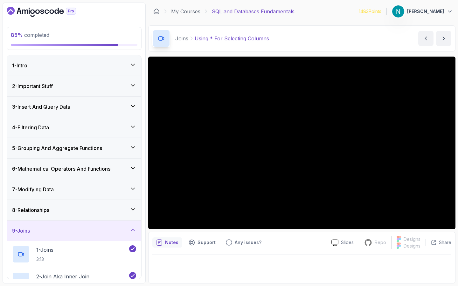
scroll to position [272, 0]
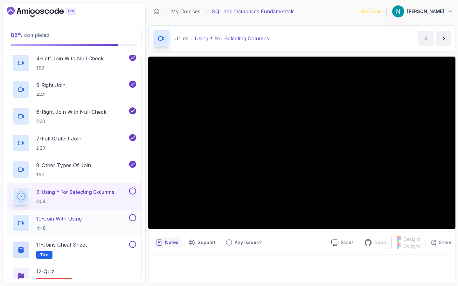
click at [99, 224] on div "10 - Join With Using 4:48" at bounding box center [70, 223] width 116 height 18
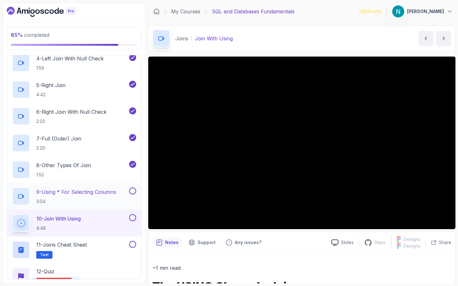
click at [133, 191] on button at bounding box center [132, 191] width 7 height 7
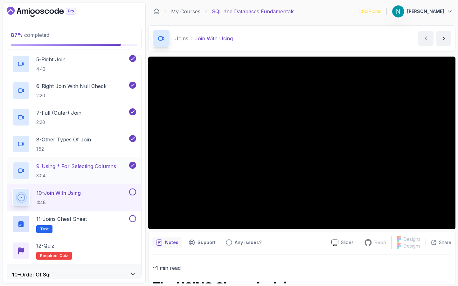
scroll to position [298, 0]
click at [98, 223] on div "11 - Joins Cheat Sheet Text" at bounding box center [70, 224] width 116 height 18
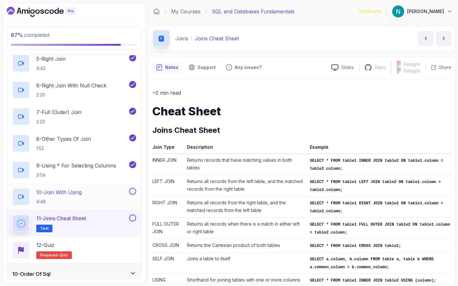
click at [134, 192] on button at bounding box center [132, 191] width 7 height 7
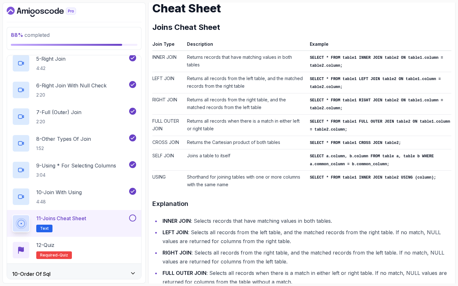
scroll to position [152, 0]
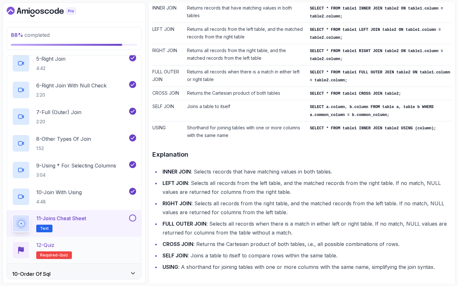
click at [104, 245] on div "12 - Quiz Required- quiz" at bounding box center [74, 250] width 124 height 18
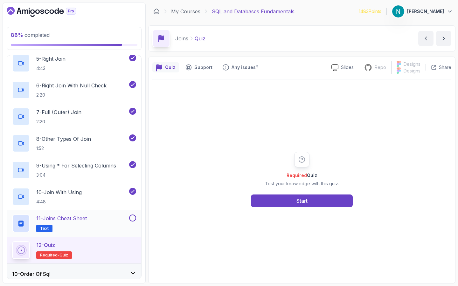
click at [133, 220] on button at bounding box center [132, 218] width 7 height 7
click at [298, 198] on div "Start" at bounding box center [302, 201] width 11 height 8
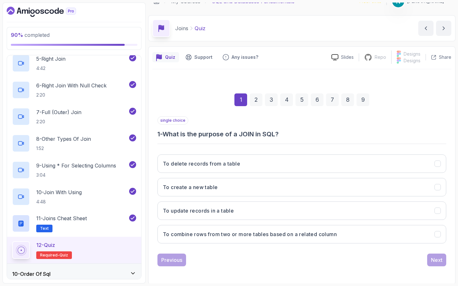
scroll to position [11, 0]
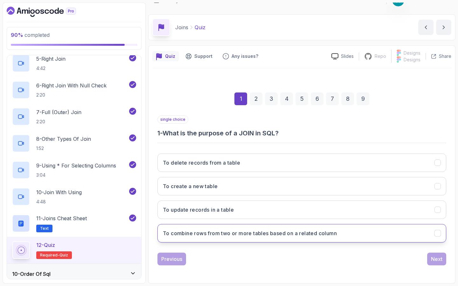
click at [247, 232] on h3 "To combine rows from two or more tables based on a related column" at bounding box center [250, 234] width 174 height 8
click at [435, 257] on div "Next" at bounding box center [436, 259] width 11 height 8
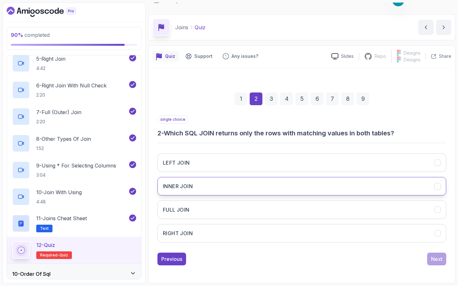
click at [280, 192] on button "INNER JOIN" at bounding box center [301, 186] width 289 height 18
click at [435, 264] on button "Next" at bounding box center [436, 259] width 19 height 13
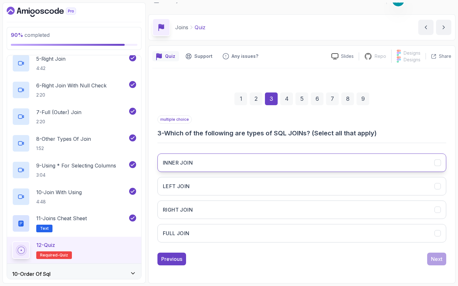
click at [221, 165] on button "INNER JOIN" at bounding box center [301, 163] width 289 height 18
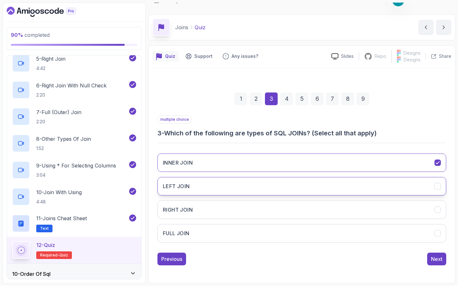
click at [211, 186] on button "LEFT JOIN" at bounding box center [301, 186] width 289 height 18
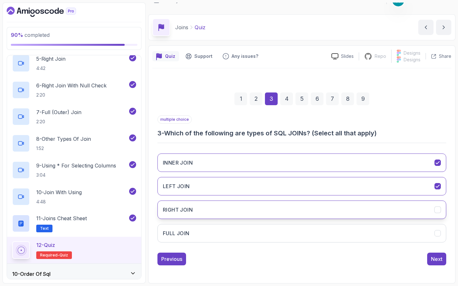
click at [199, 211] on button "RIGHT JOIN" at bounding box center [301, 210] width 289 height 18
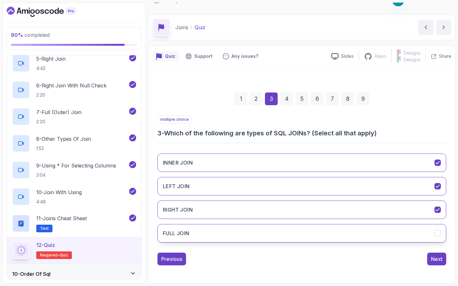
click at [197, 229] on button "FULL JOIN" at bounding box center [301, 233] width 289 height 18
click at [433, 261] on div "Next" at bounding box center [436, 259] width 11 height 8
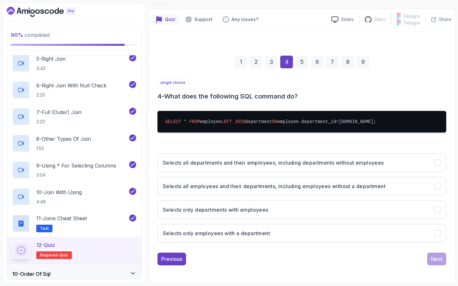
scroll to position [61, 0]
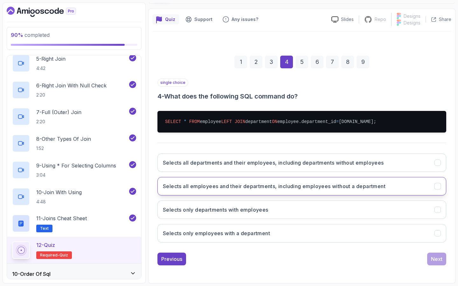
click at [230, 182] on button "Selects all employees and their departments, including employees without a depa…" at bounding box center [301, 186] width 289 height 18
click at [436, 262] on div "Next" at bounding box center [436, 259] width 11 height 8
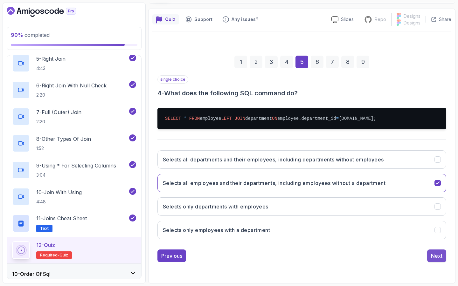
scroll to position [20, 0]
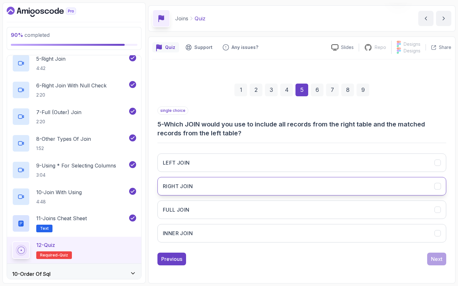
click at [236, 187] on button "RIGHT JOIN" at bounding box center [301, 186] width 289 height 18
click at [439, 260] on div "Next" at bounding box center [436, 259] width 11 height 8
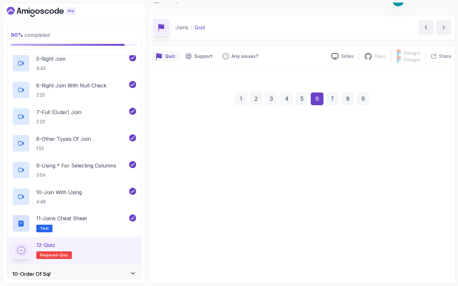
scroll to position [11, 0]
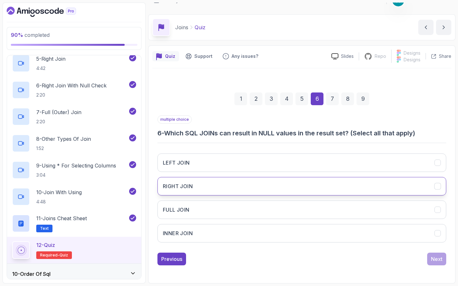
click at [216, 187] on button "RIGHT JOIN" at bounding box center [301, 186] width 289 height 18
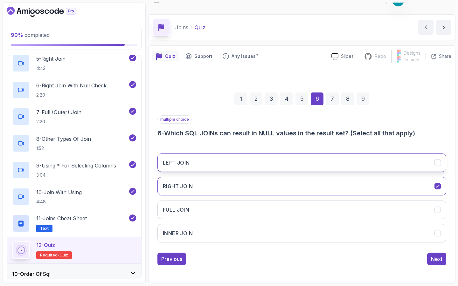
click at [220, 165] on button "LEFT JOIN" at bounding box center [301, 163] width 289 height 18
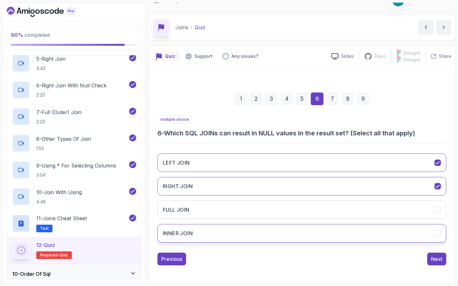
click at [302, 231] on button "INNER JOIN" at bounding box center [301, 233] width 289 height 18
click at [441, 263] on button "Next" at bounding box center [436, 259] width 19 height 13
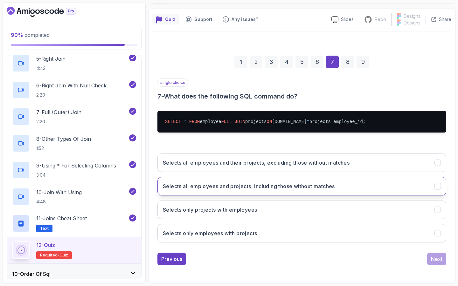
scroll to position [61, 0]
click at [334, 183] on h3 "Selects all employees and projects, including those without matches" at bounding box center [249, 187] width 172 height 8
click at [434, 258] on div "Next" at bounding box center [436, 259] width 11 height 8
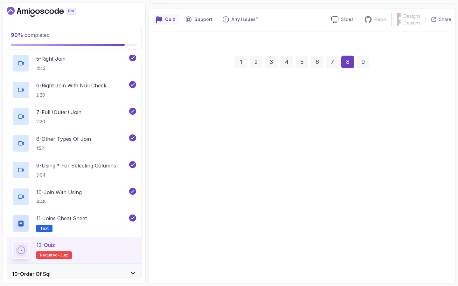
click at [434, 258] on div "Next" at bounding box center [436, 258] width 11 height 8
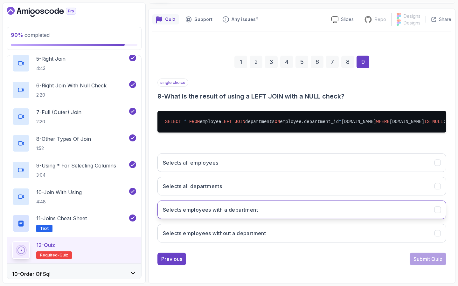
click at [236, 214] on h3 "Selects employees with a department" at bounding box center [210, 210] width 95 height 8
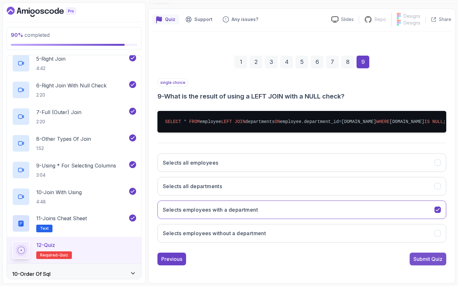
click at [424, 263] on div "Submit Quiz" at bounding box center [428, 259] width 29 height 8
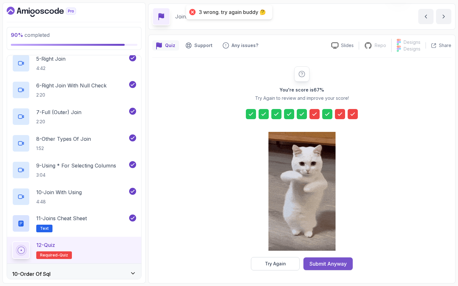
click at [315, 262] on div "Submit Anyway" at bounding box center [328, 264] width 37 height 8
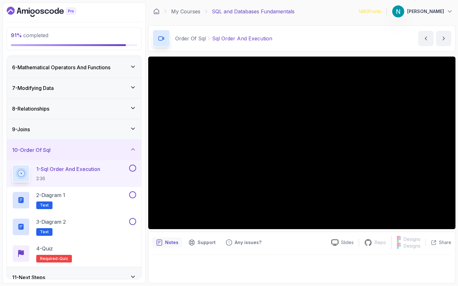
scroll to position [110, 0]
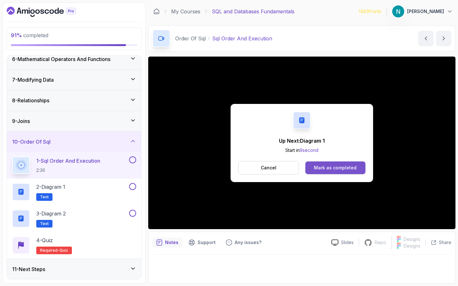
click at [328, 166] on div "Mark as completed" at bounding box center [335, 168] width 43 height 6
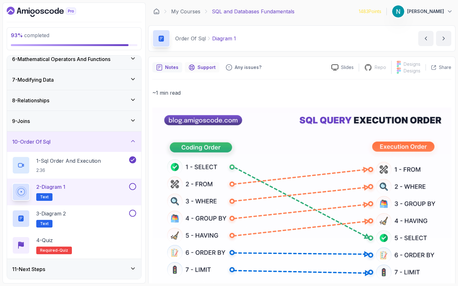
click at [204, 69] on p "Support" at bounding box center [207, 67] width 18 height 6
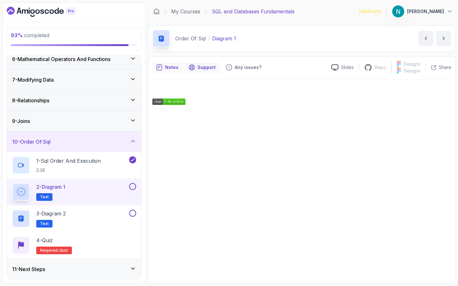
click at [173, 66] on p "Notes" at bounding box center [171, 67] width 13 height 6
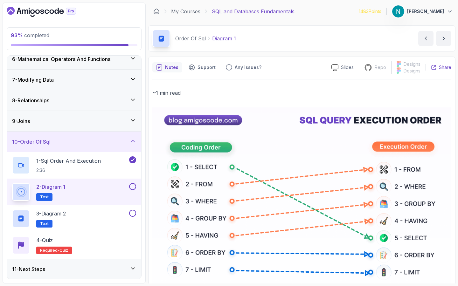
click at [436, 67] on icon at bounding box center [433, 67] width 5 height 5
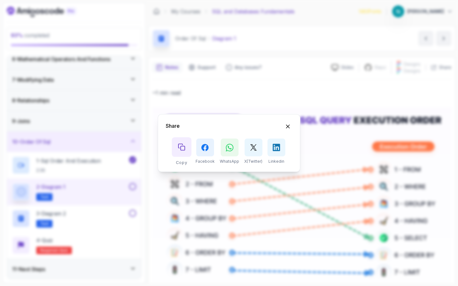
click at [184, 146] on icon "Copy button" at bounding box center [181, 147] width 6 height 6
click at [287, 126] on icon "Hide Share modal" at bounding box center [288, 126] width 7 height 7
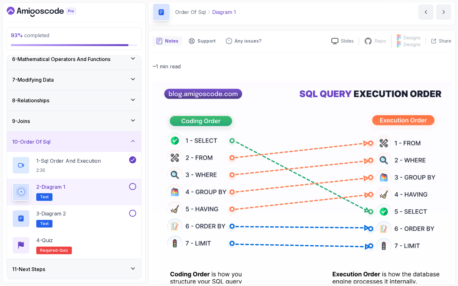
scroll to position [31, 0]
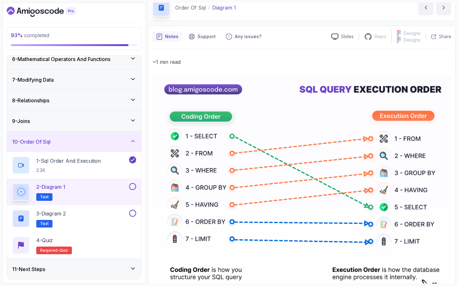
click at [210, 204] on img at bounding box center [301, 193] width 299 height 233
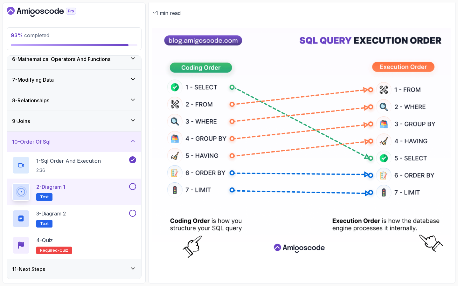
scroll to position [0, 0]
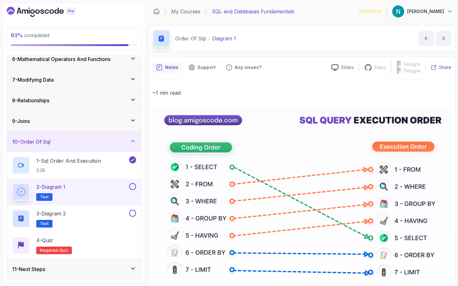
click at [438, 64] on div "Share" at bounding box center [441, 67] width 20 height 6
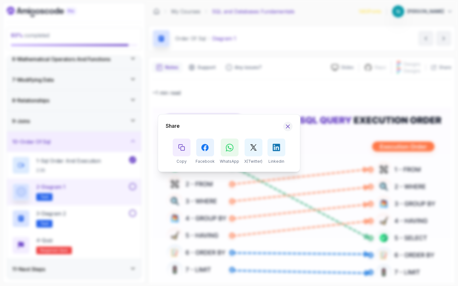
click at [288, 127] on icon "Hide Share modal" at bounding box center [288, 126] width 7 height 7
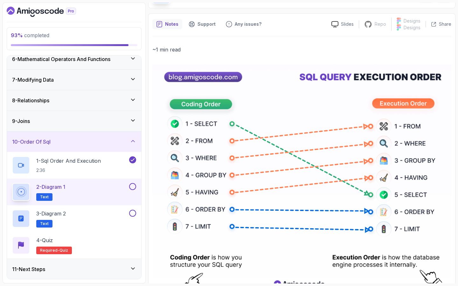
scroll to position [80, 0]
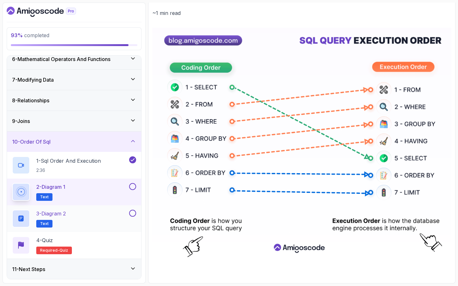
click at [100, 217] on div "3 - Diagram 2 Text" at bounding box center [70, 219] width 116 height 18
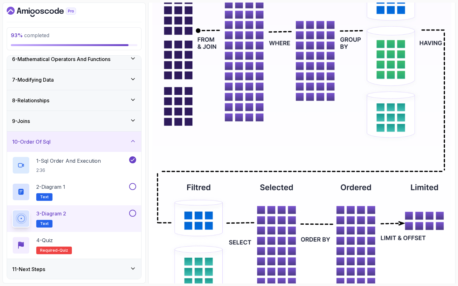
scroll to position [188, 0]
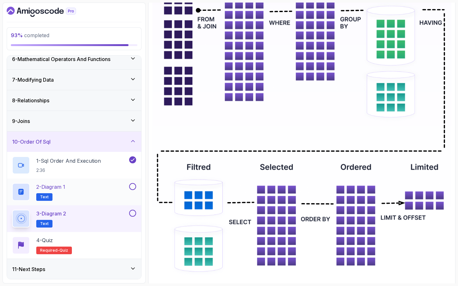
click at [130, 184] on button at bounding box center [132, 186] width 7 height 7
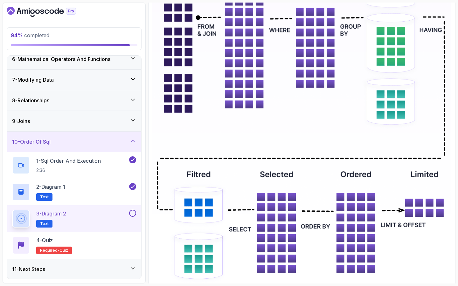
scroll to position [231, 0]
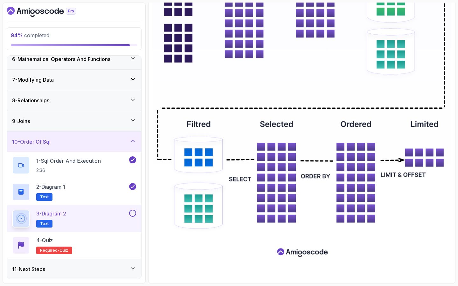
click at [132, 215] on button at bounding box center [132, 213] width 7 height 7
click at [103, 237] on div "4 - Quiz Required- quiz" at bounding box center [74, 246] width 124 height 18
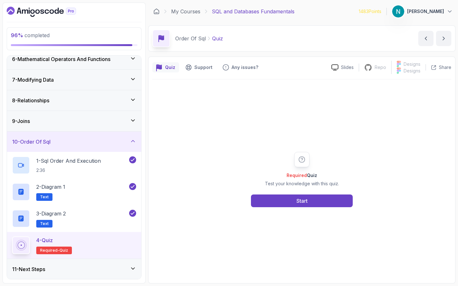
click at [270, 207] on div "Required Quiz Test your knowledge with this quiz. Start" at bounding box center [301, 180] width 299 height 200
click at [274, 199] on button "Start" at bounding box center [302, 201] width 102 height 13
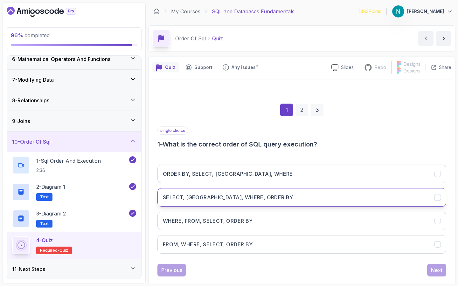
click at [224, 197] on h3 "SELECT, FROM, WHERE, ORDER BY" at bounding box center [228, 198] width 130 height 8
click at [438, 270] on div "Next" at bounding box center [436, 271] width 11 height 8
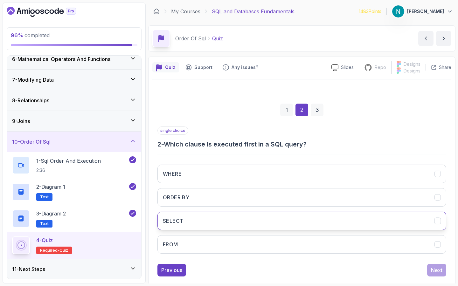
click at [194, 224] on button "SELECT" at bounding box center [301, 221] width 289 height 18
click at [440, 269] on div "Next" at bounding box center [436, 271] width 11 height 8
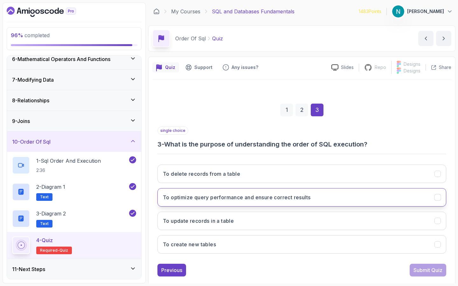
click at [284, 198] on h3 "To optimize query performance and ensure correct results" at bounding box center [237, 198] width 148 height 8
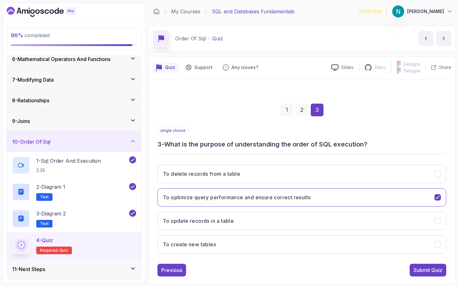
click at [434, 273] on div "Submit Quiz" at bounding box center [428, 271] width 29 height 8
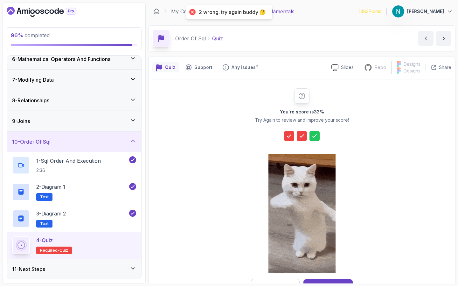
scroll to position [22, 0]
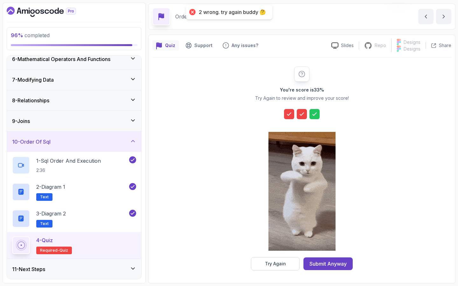
click at [286, 116] on icon at bounding box center [289, 114] width 6 height 6
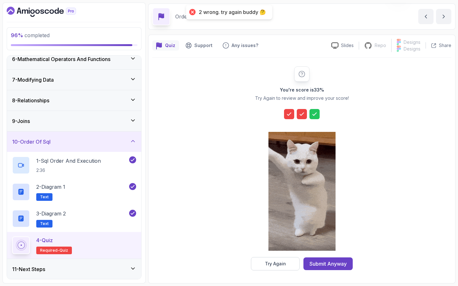
click at [288, 114] on icon at bounding box center [289, 114] width 6 height 6
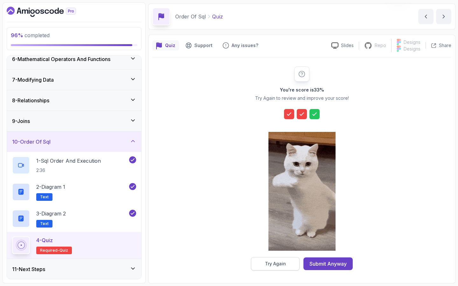
click at [266, 266] on div "Try Again" at bounding box center [275, 264] width 21 height 6
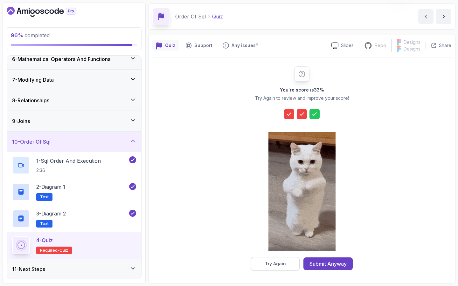
scroll to position [11, 0]
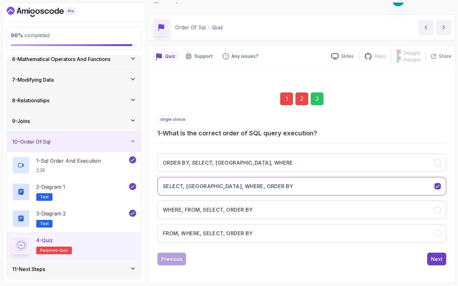
click at [284, 103] on div "1" at bounding box center [286, 99] width 13 height 13
click at [285, 99] on div "1" at bounding box center [286, 99] width 13 height 13
click at [288, 100] on div "1" at bounding box center [286, 99] width 13 height 13
click at [299, 101] on div "2" at bounding box center [302, 99] width 13 height 13
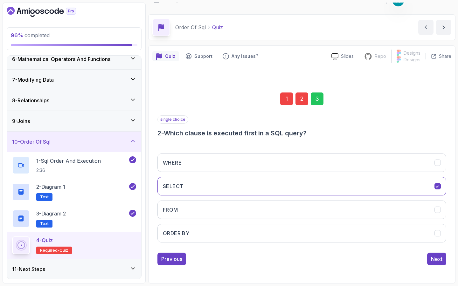
click at [285, 101] on div "1" at bounding box center [286, 99] width 13 height 13
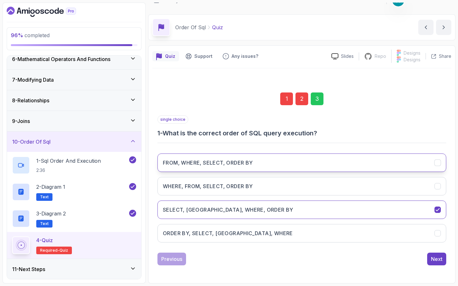
click at [217, 164] on h3 "FROM, WHERE, SELECT, ORDER BY" at bounding box center [208, 163] width 90 height 8
click at [435, 257] on div "Next" at bounding box center [436, 259] width 11 height 8
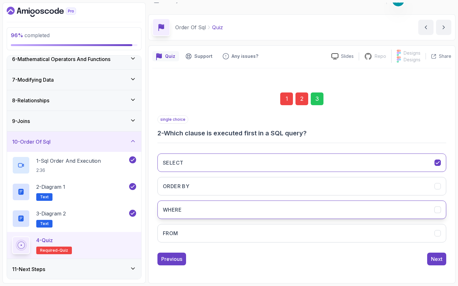
click at [268, 209] on button "WHERE" at bounding box center [301, 210] width 289 height 18
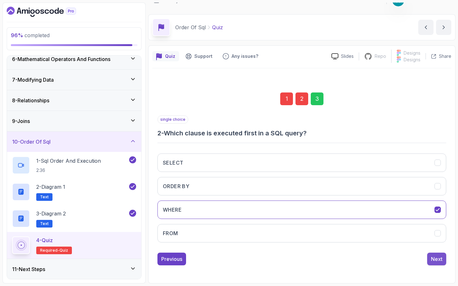
click at [438, 259] on div "Next" at bounding box center [436, 259] width 11 height 8
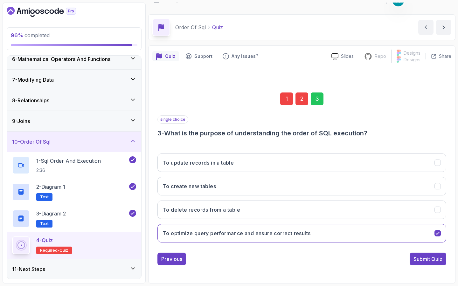
click at [438, 259] on div "Submit Quiz" at bounding box center [428, 259] width 29 height 8
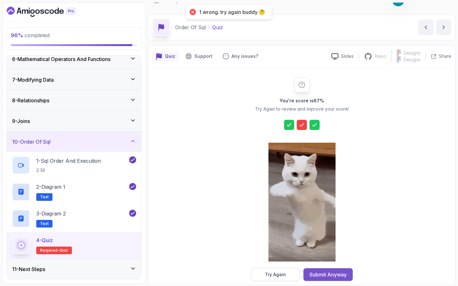
click at [337, 275] on div "Submit Anyway" at bounding box center [328, 275] width 37 height 8
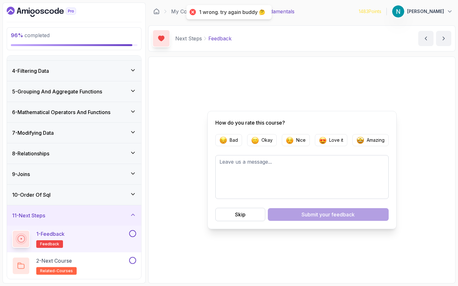
scroll to position [57, 0]
click at [366, 145] on button "Amazing" at bounding box center [371, 140] width 36 height 12
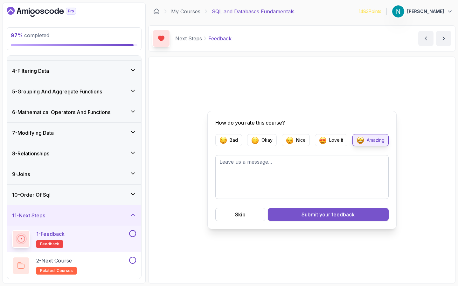
click at [301, 218] on button "Submit your feedback" at bounding box center [328, 214] width 121 height 13
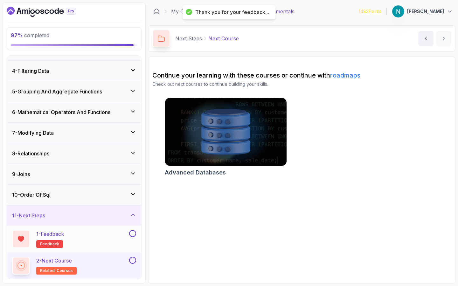
click at [132, 233] on button at bounding box center [132, 233] width 7 height 7
click at [103, 260] on div "2 - Next Course related-courses" at bounding box center [70, 266] width 116 height 18
click at [133, 260] on button at bounding box center [132, 260] width 7 height 7
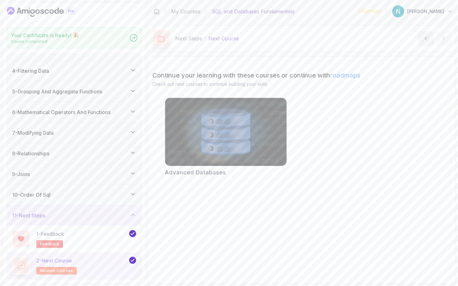
scroll to position [55, 0]
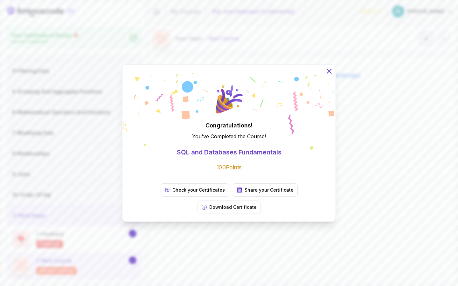
click at [329, 75] on icon at bounding box center [329, 71] width 8 height 8
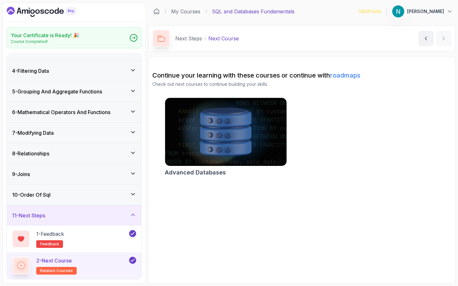
click at [227, 153] on img at bounding box center [226, 132] width 128 height 72
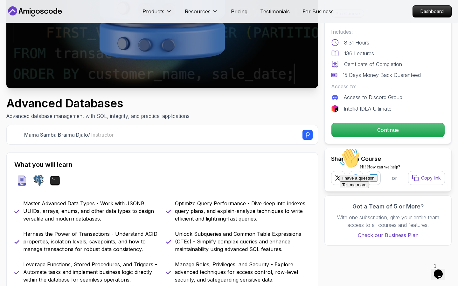
scroll to position [79, 0]
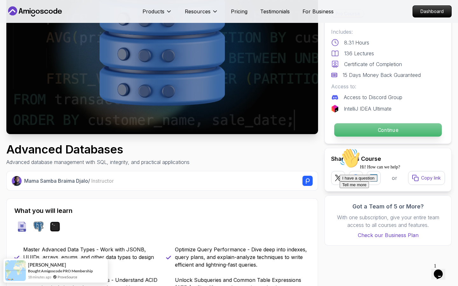
click at [373, 133] on p "Continue" at bounding box center [388, 129] width 108 height 13
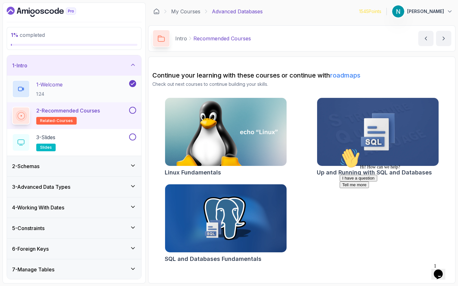
click at [63, 90] on h2 "1 - Welcome 1:24" at bounding box center [49, 89] width 26 height 17
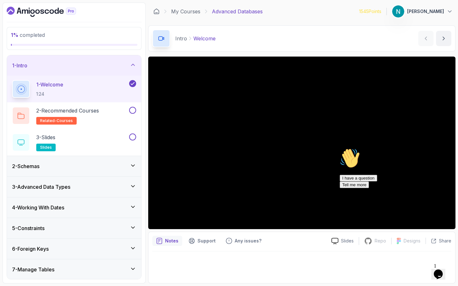
click at [340, 148] on icon "Chat attention grabber" at bounding box center [340, 148] width 0 height 0
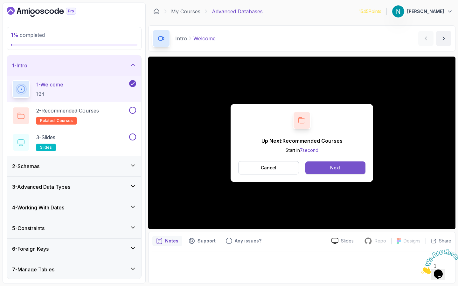
click at [342, 164] on button "Next" at bounding box center [335, 168] width 60 height 13
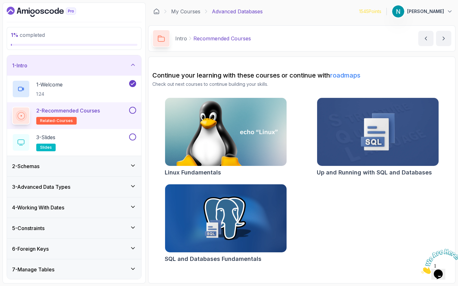
click at [346, 76] on link "roadmaps" at bounding box center [345, 76] width 30 height 8
click at [342, 75] on link "roadmaps" at bounding box center [345, 76] width 30 height 8
click at [348, 74] on link "roadmaps" at bounding box center [345, 76] width 30 height 8
click at [108, 136] on div "3 - Slides slides" at bounding box center [70, 143] width 116 height 18
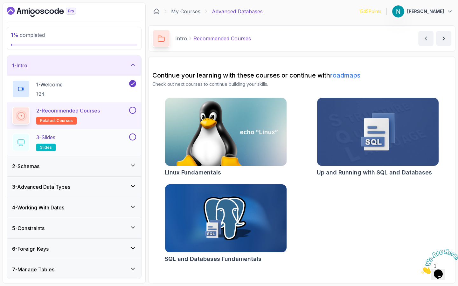
click at [105, 139] on div "3 - Slides slides" at bounding box center [70, 143] width 116 height 18
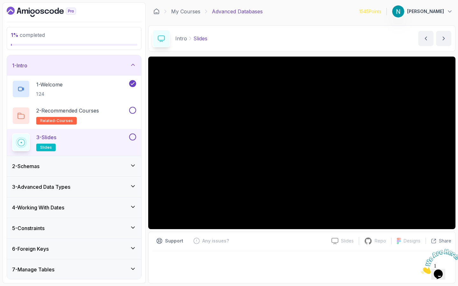
click at [132, 134] on button at bounding box center [132, 137] width 7 height 7
click at [132, 110] on button at bounding box center [132, 110] width 7 height 7
click at [115, 143] on div "3 - Slides slides" at bounding box center [70, 143] width 116 height 18
click at [85, 166] on div "2 - Schemas" at bounding box center [74, 167] width 124 height 8
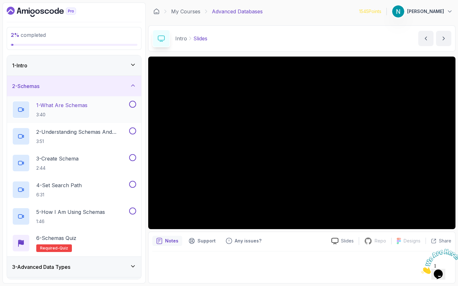
click at [87, 103] on p "1 - What Are Schemas" at bounding box center [61, 105] width 51 height 8
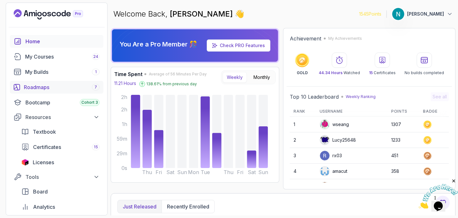
click at [52, 87] on div "Roadmaps 7" at bounding box center [62, 87] width 76 height 8
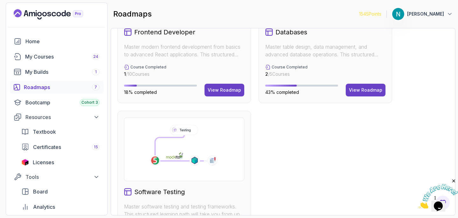
scroll to position [386, 0]
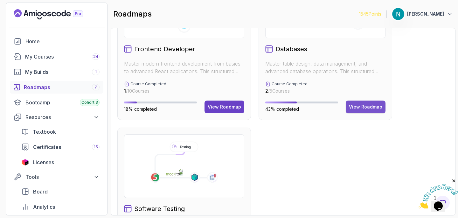
click at [374, 104] on div "View Roadmap" at bounding box center [365, 107] width 33 height 6
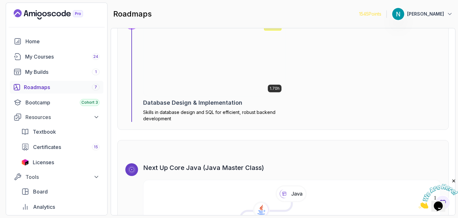
scroll to position [1318, 0]
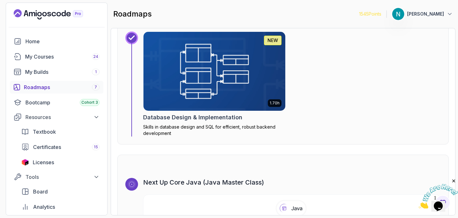
click at [187, 122] on h2 "Database Design & Implementation" at bounding box center [192, 117] width 99 height 9
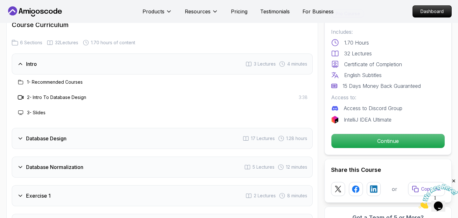
scroll to position [1060, 0]
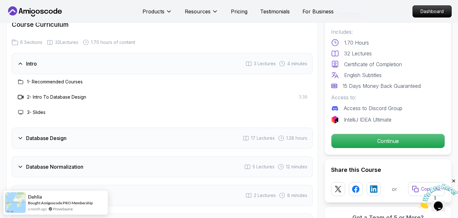
click at [44, 113] on h3 "3 - Slides" at bounding box center [36, 112] width 18 height 6
click at [23, 135] on icon at bounding box center [20, 138] width 6 height 6
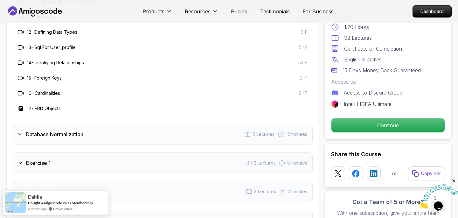
scroll to position [1310, 0]
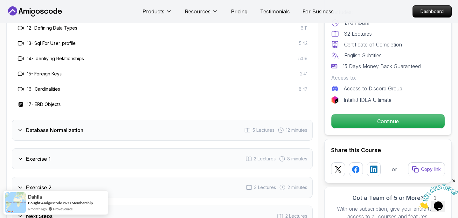
click at [20, 130] on icon at bounding box center [20, 130] width 3 height 2
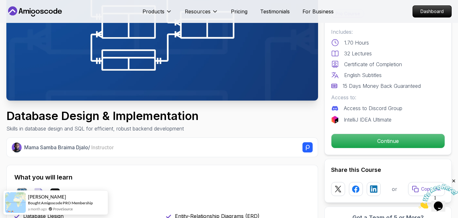
scroll to position [0, 0]
